Goal: Task Accomplishment & Management: Use online tool/utility

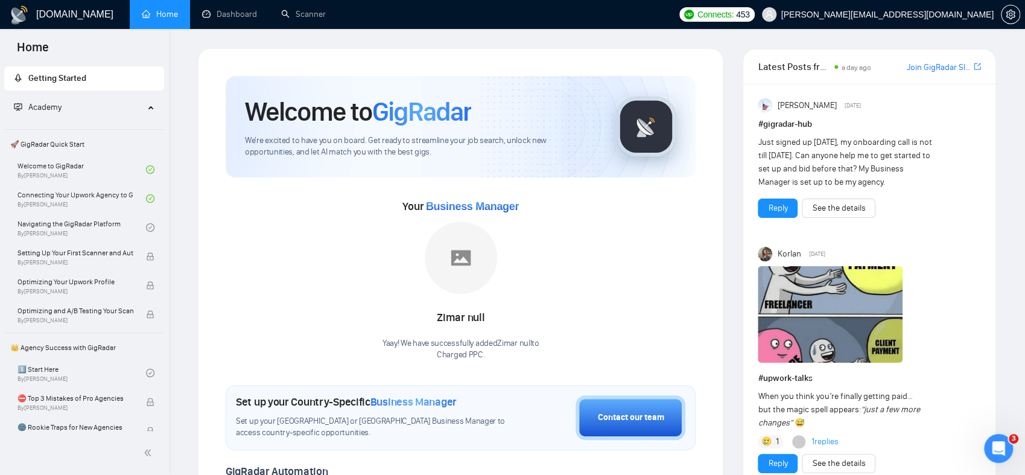
click at [1020, 13] on div "Connects: 453 [PERSON_NAME][EMAIL_ADDRESS][DOMAIN_NAME]" at bounding box center [849, 14] width 352 height 29
click at [1015, 15] on span "setting" at bounding box center [1011, 15] width 18 height 10
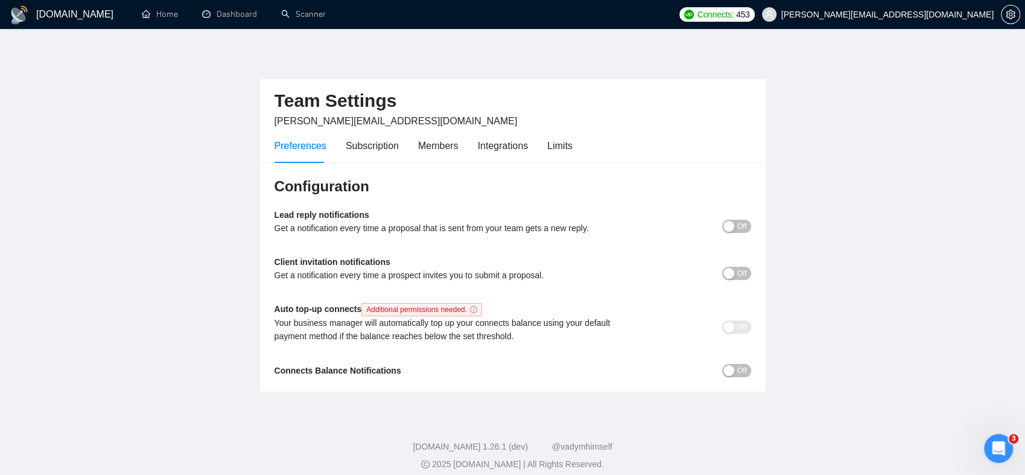
click at [57, 13] on h1 "[DOMAIN_NAME]" at bounding box center [74, 14] width 77 height 29
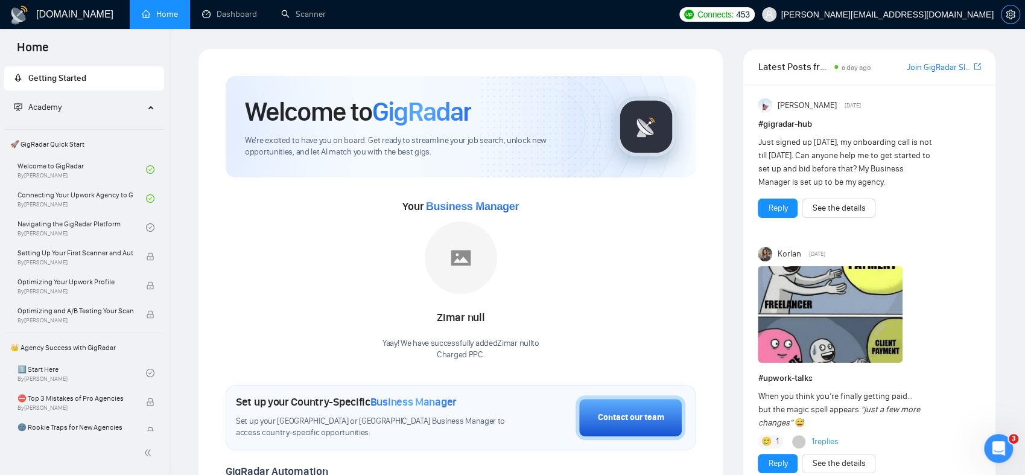
click at [1004, 14] on span "setting" at bounding box center [1011, 15] width 18 height 10
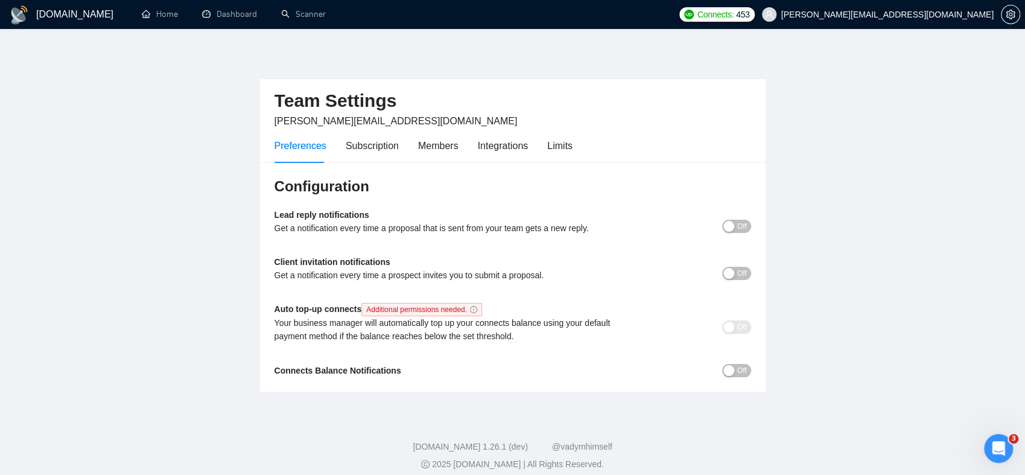
click at [53, 13] on h1 "[DOMAIN_NAME]" at bounding box center [74, 14] width 77 height 29
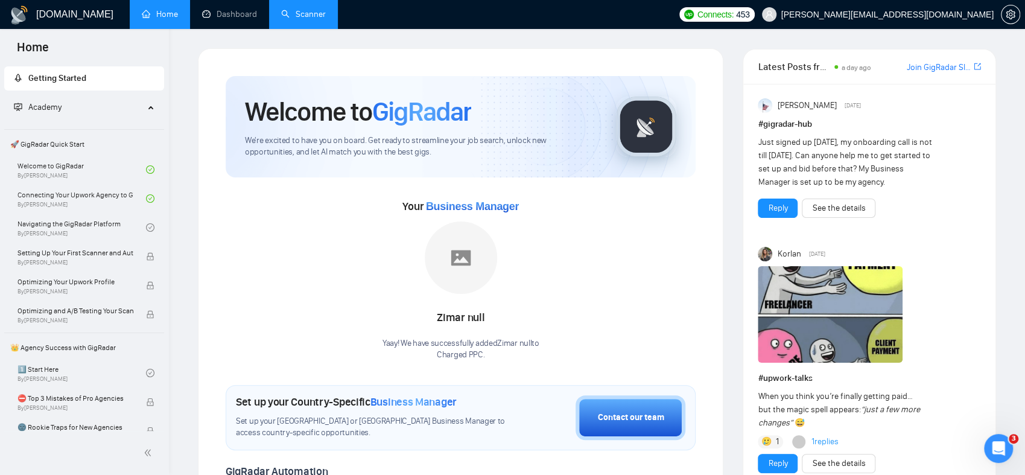
click at [322, 19] on link "Scanner" at bounding box center [303, 14] width 45 height 10
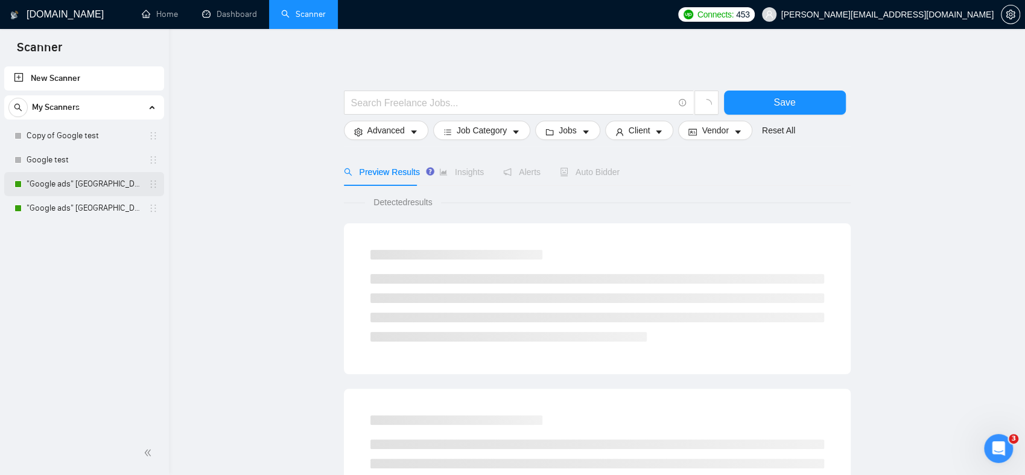
click at [75, 186] on link ""Google ads" [GEOGRAPHIC_DATA]" at bounding box center [84, 184] width 115 height 24
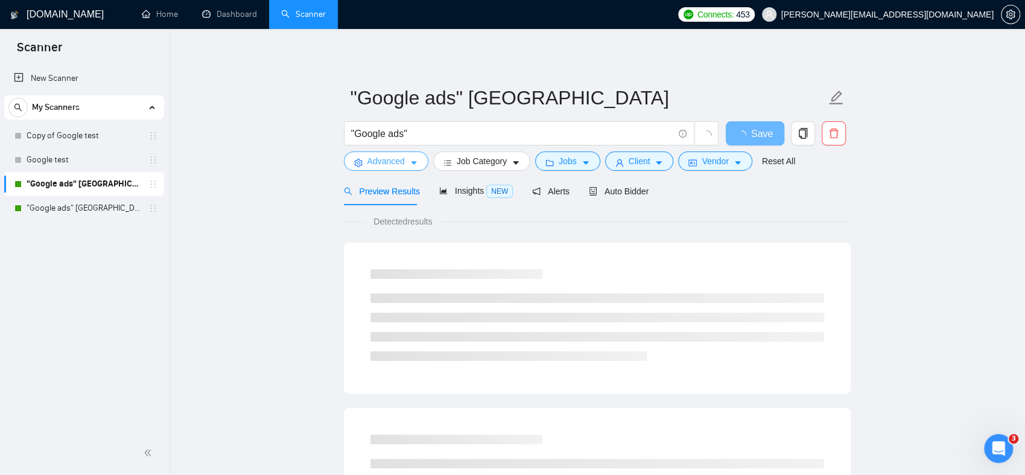
click at [412, 160] on icon "caret-down" at bounding box center [414, 163] width 8 height 8
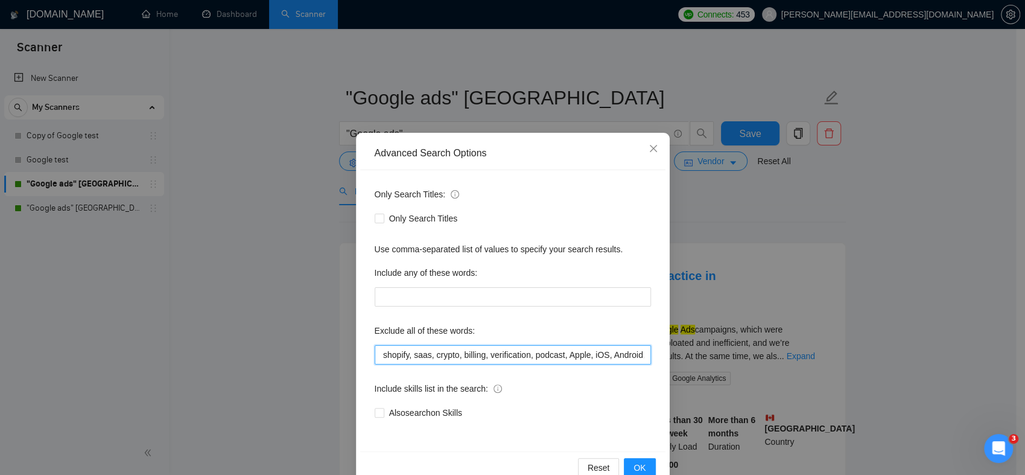
scroll to position [0, 540]
drag, startPoint x: 455, startPoint y: 352, endPoint x: 653, endPoint y: 358, distance: 198.0
click at [653, 358] on div "Only Search Titles: Only Search Titles Use comma-separated list of values to sp…" at bounding box center [512, 310] width 305 height 281
click at [310, 238] on div "Advanced Search Options Only Search Titles: Only Search Titles Use comma-separa…" at bounding box center [512, 237] width 1025 height 475
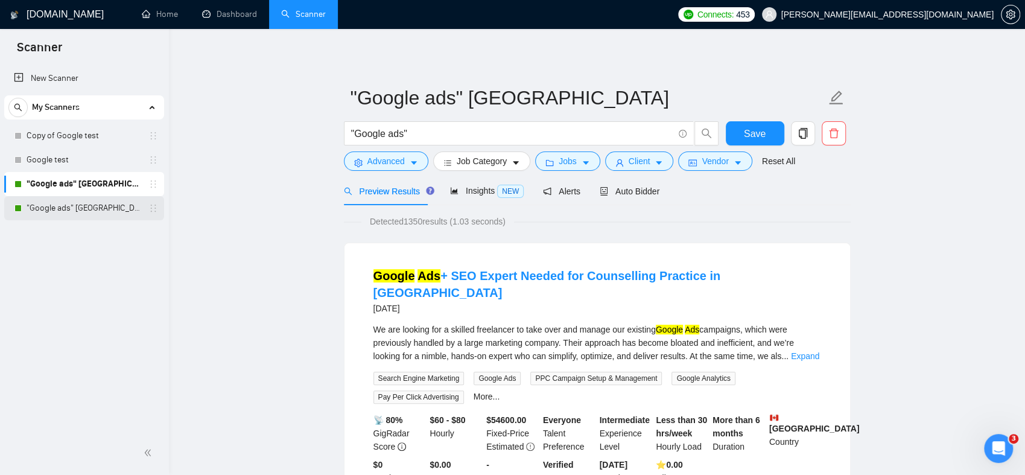
click at [47, 199] on link ""Google ads" [GEOGRAPHIC_DATA]" at bounding box center [84, 208] width 115 height 24
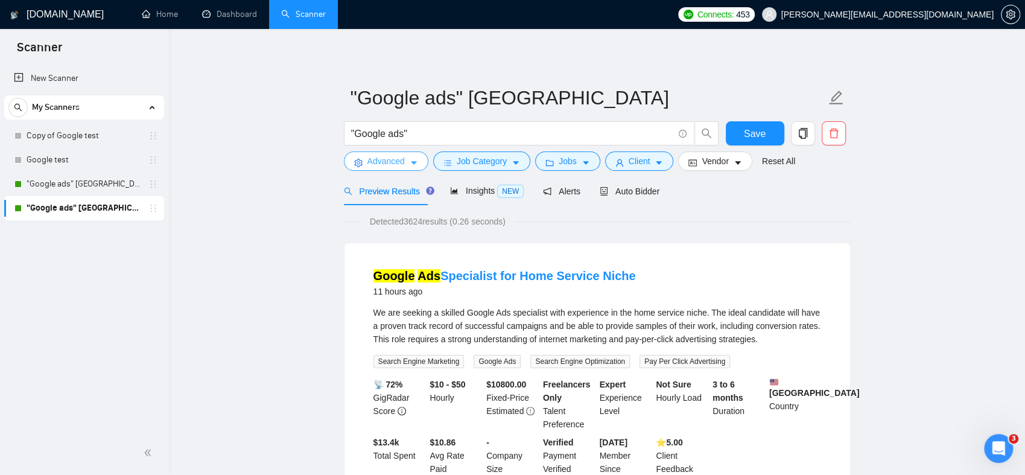
click at [406, 162] on button "Advanced" at bounding box center [386, 160] width 84 height 19
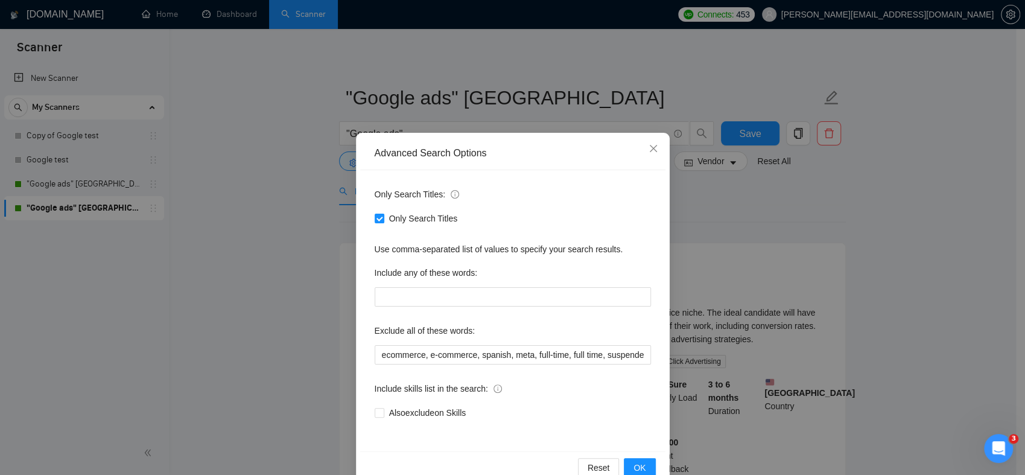
click at [396, 218] on span "Only Search Titles" at bounding box center [423, 218] width 78 height 13
click at [383, 218] on input "Only Search Titles" at bounding box center [379, 218] width 8 height 8
checkbox input "false"
click at [634, 465] on span "OK" at bounding box center [640, 467] width 12 height 13
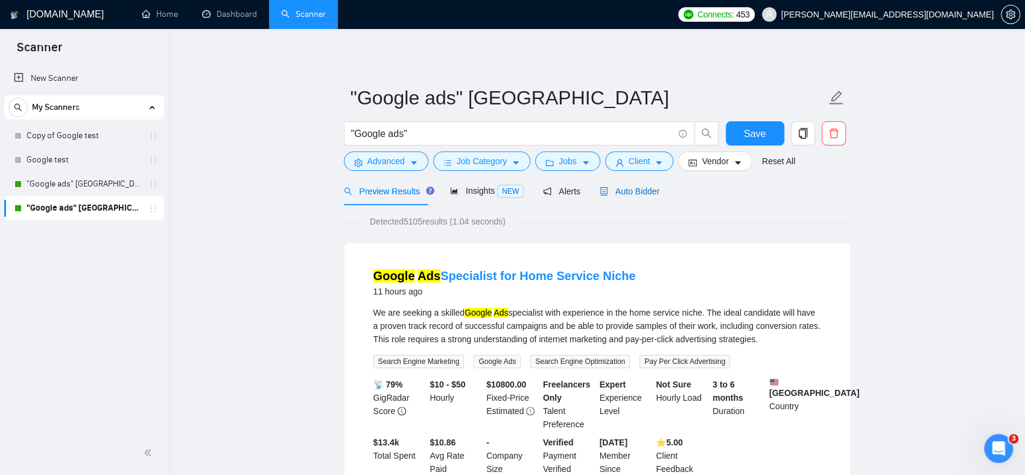
click at [632, 194] on span "Auto Bidder" at bounding box center [630, 191] width 60 height 10
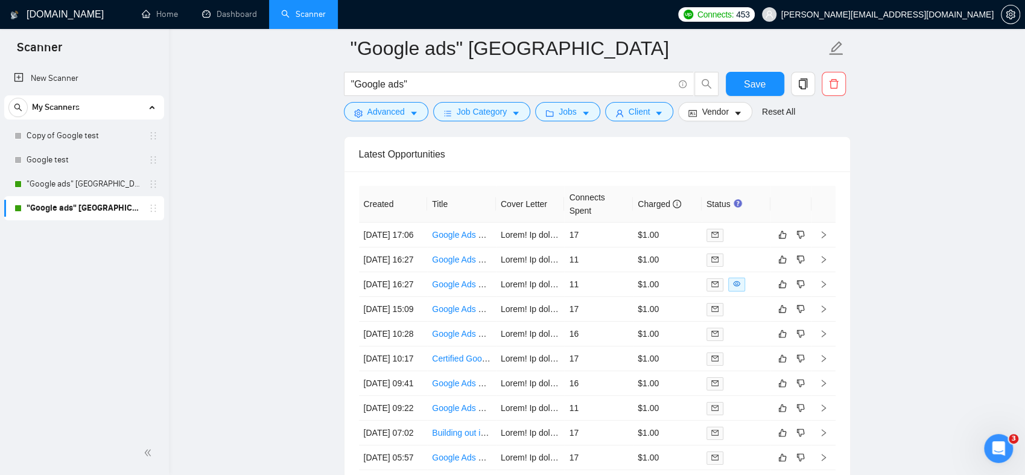
scroll to position [2957, 0]
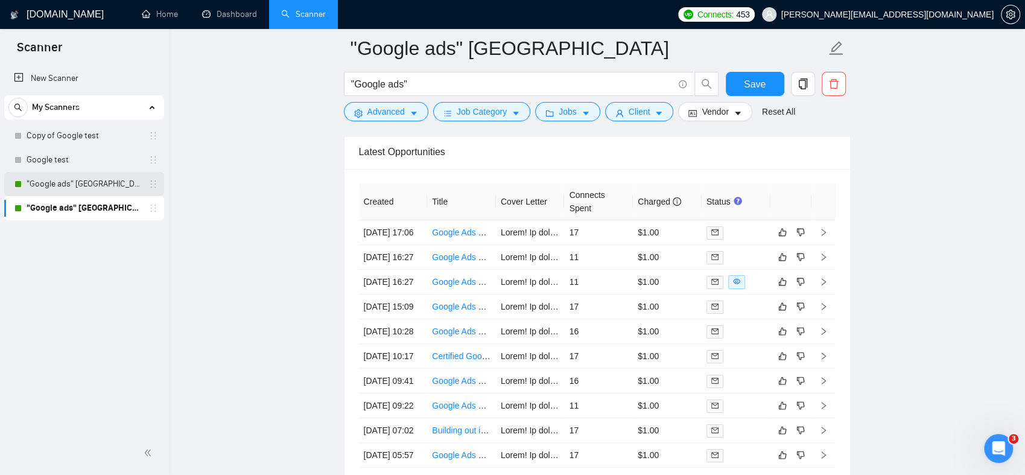
click at [92, 188] on link ""Google ads" [GEOGRAPHIC_DATA]" at bounding box center [84, 184] width 115 height 24
click at [748, 82] on span "Save" at bounding box center [755, 84] width 22 height 15
click at [89, 185] on link ""Google ads" [GEOGRAPHIC_DATA]" at bounding box center [84, 184] width 115 height 24
click at [86, 183] on link ""Google ads" [GEOGRAPHIC_DATA]" at bounding box center [84, 184] width 115 height 24
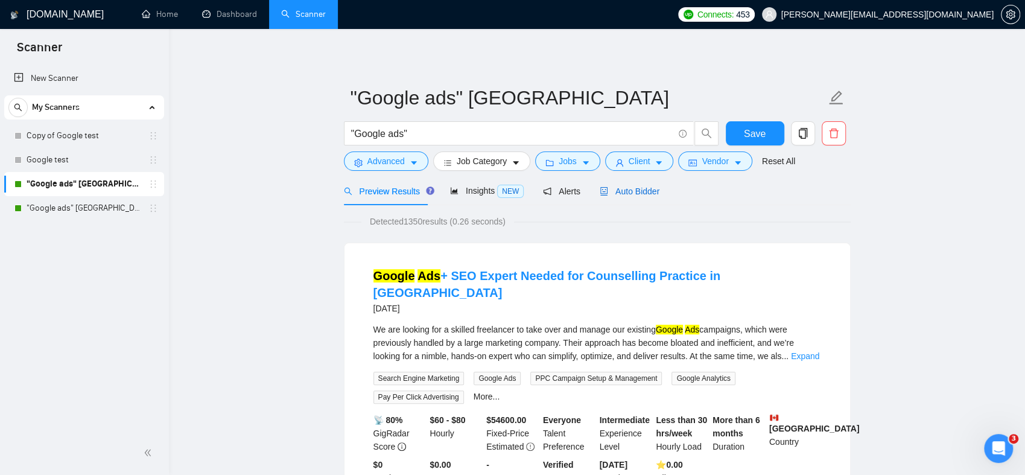
click at [610, 190] on span "Auto Bidder" at bounding box center [630, 191] width 60 height 10
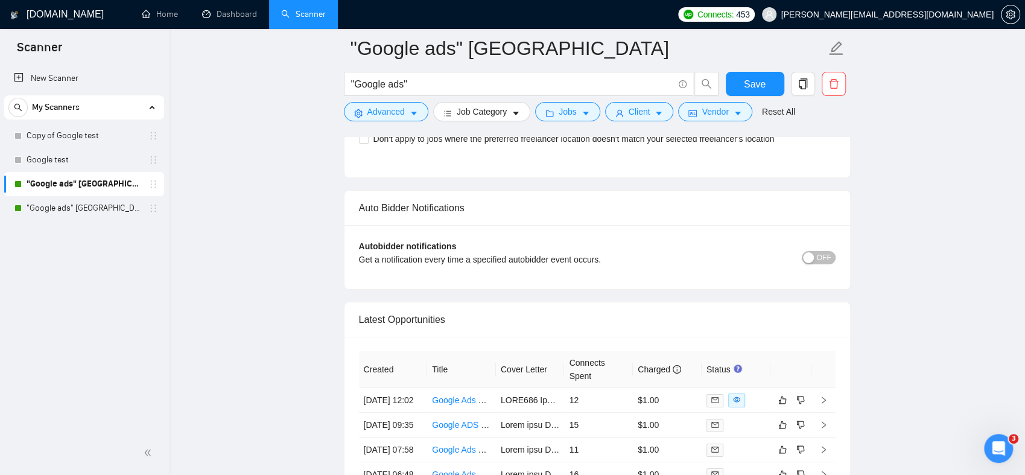
scroll to position [2957, 0]
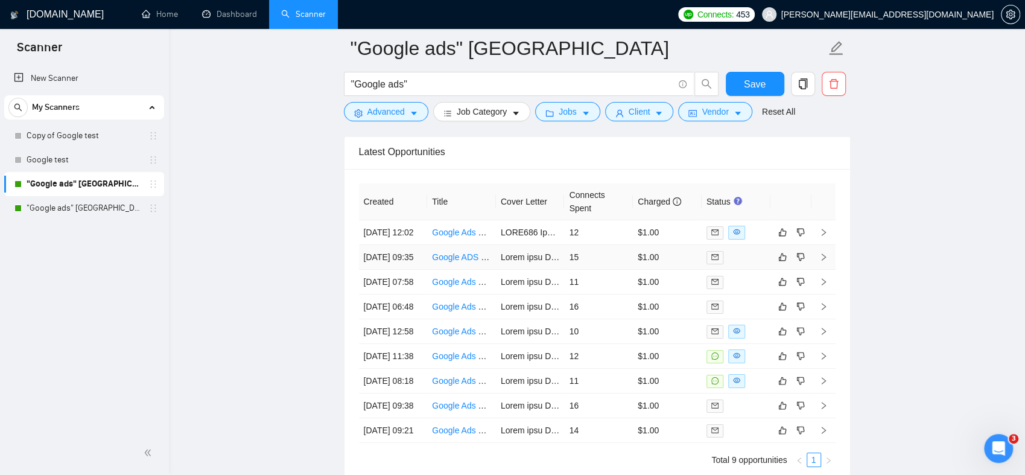
click at [470, 262] on link "Google ADS campaign optimisation" at bounding box center [498, 257] width 133 height 10
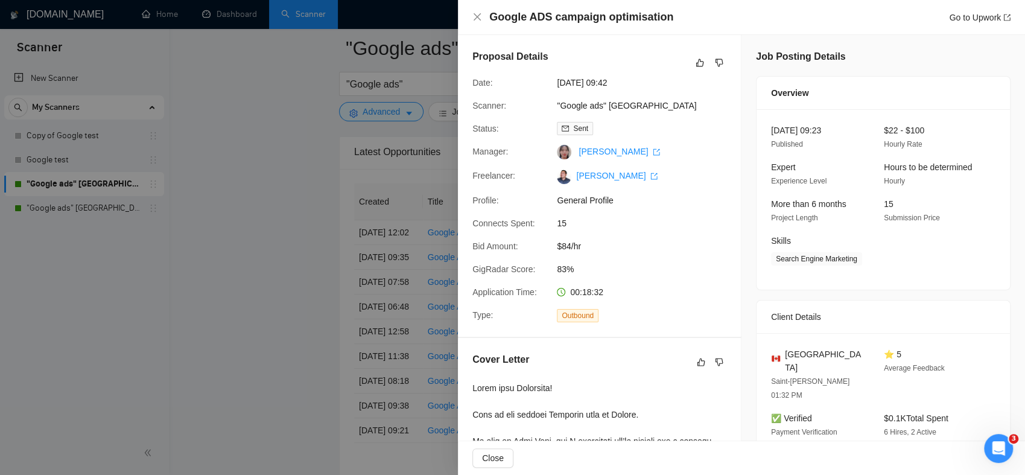
click at [269, 129] on div at bounding box center [512, 237] width 1025 height 475
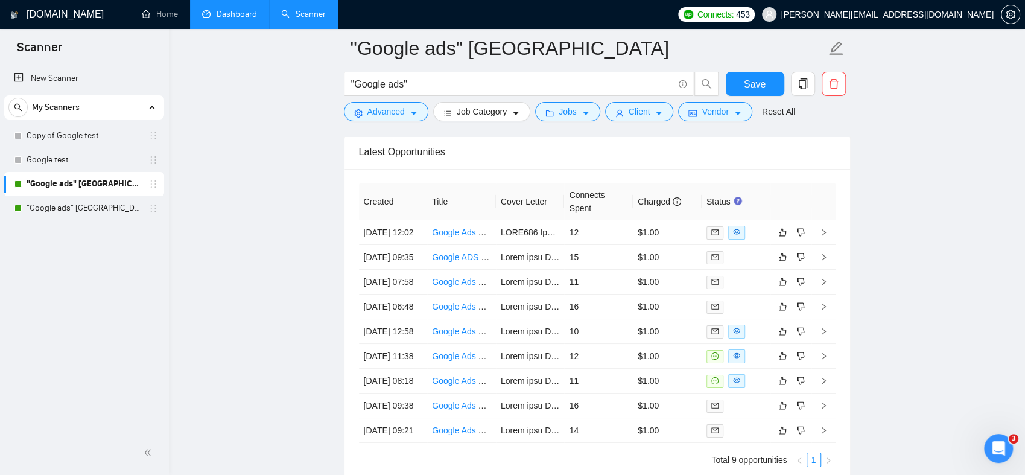
click at [222, 13] on link "Dashboard" at bounding box center [229, 14] width 55 height 10
